Goal: Information Seeking & Learning: Learn about a topic

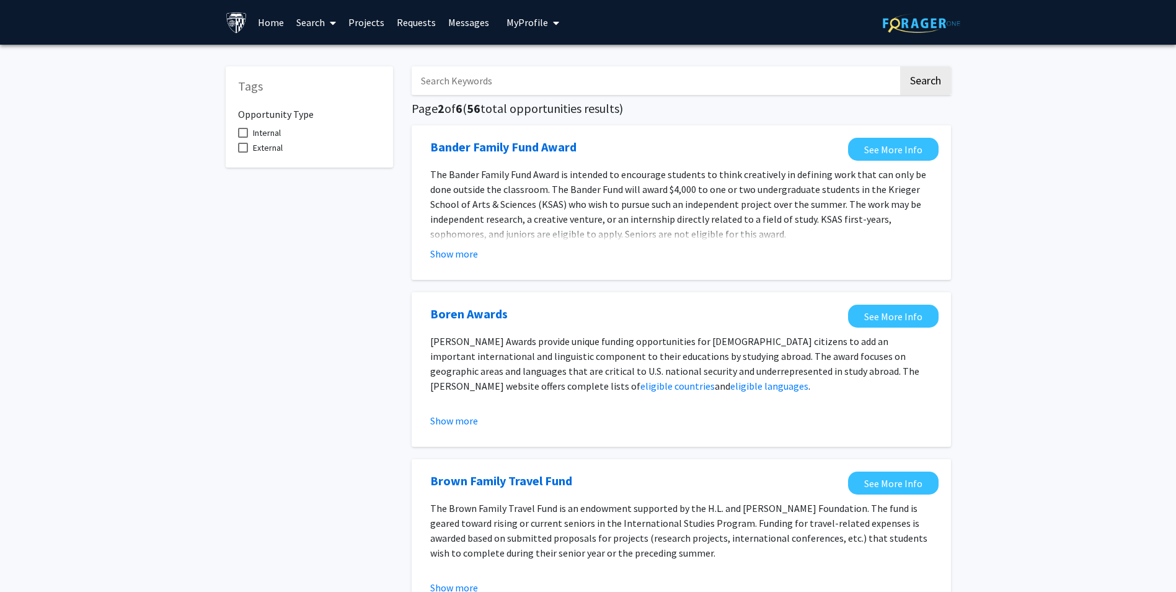
click at [277, 17] on link "Home" at bounding box center [271, 22] width 38 height 43
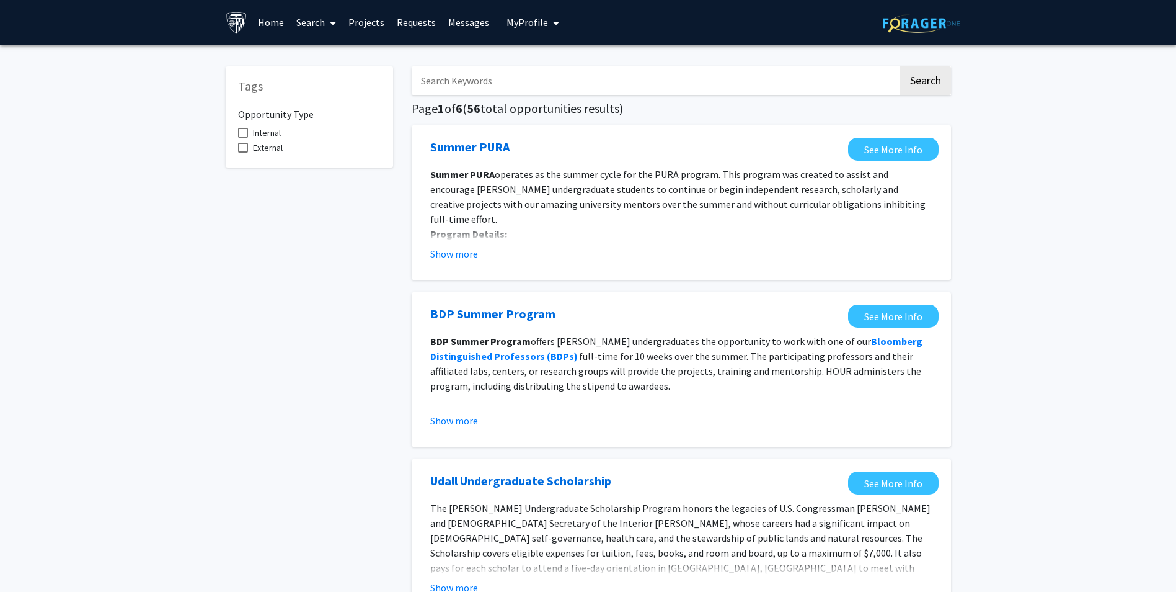
click at [535, 82] on input "Search Keywords" at bounding box center [655, 80] width 487 height 29
click at [900, 66] on button "Search" at bounding box center [925, 80] width 51 height 29
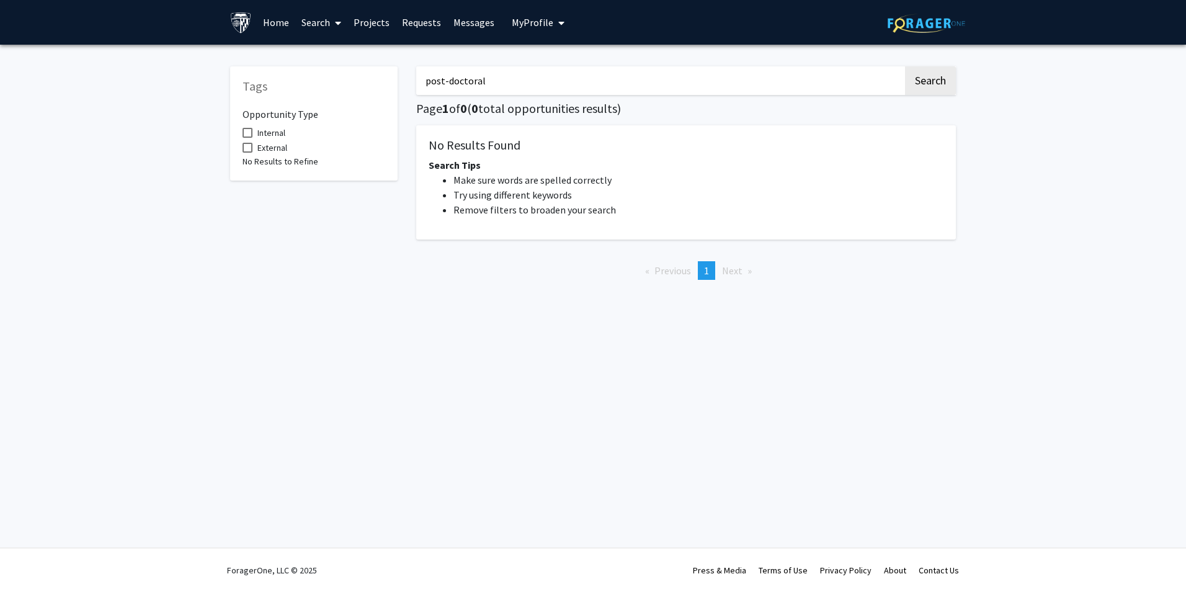
type input "post-doctoral"
click at [944, 87] on button "Search" at bounding box center [930, 80] width 51 height 29
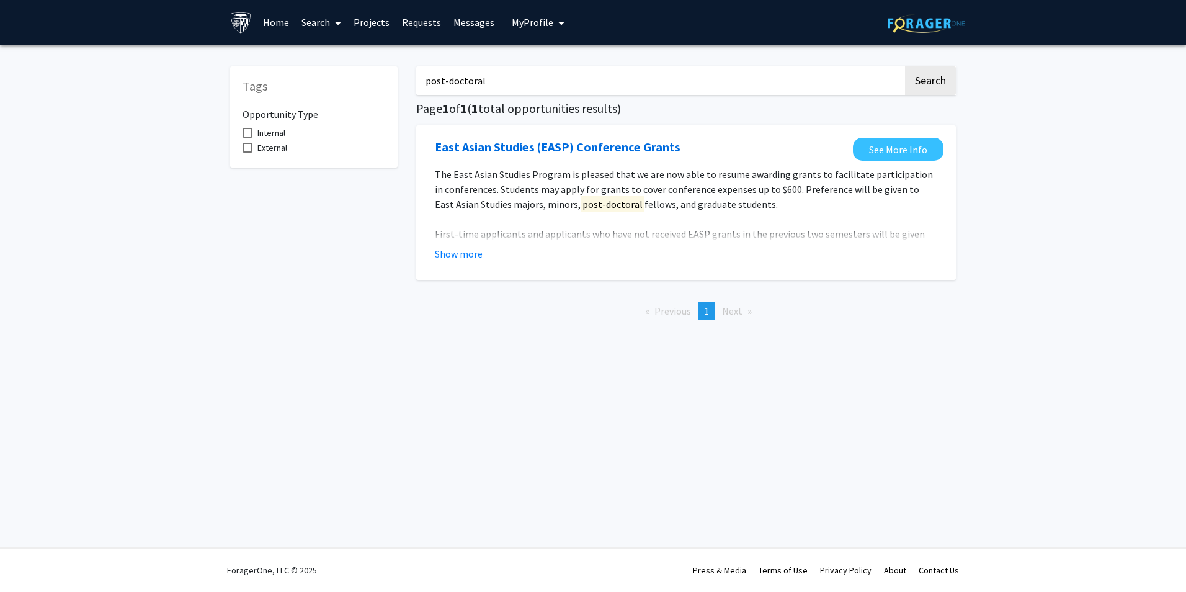
click at [461, 255] on button "Show more" at bounding box center [459, 253] width 48 height 15
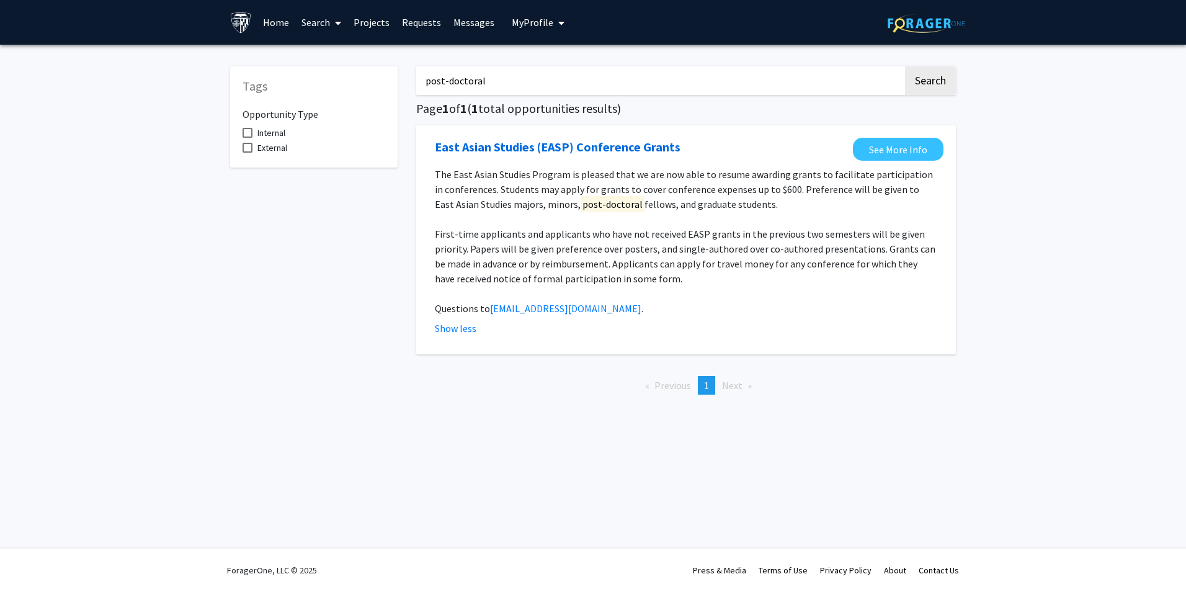
click at [481, 33] on link "Messages" at bounding box center [473, 22] width 53 height 43
